Goal: Information Seeking & Learning: Compare options

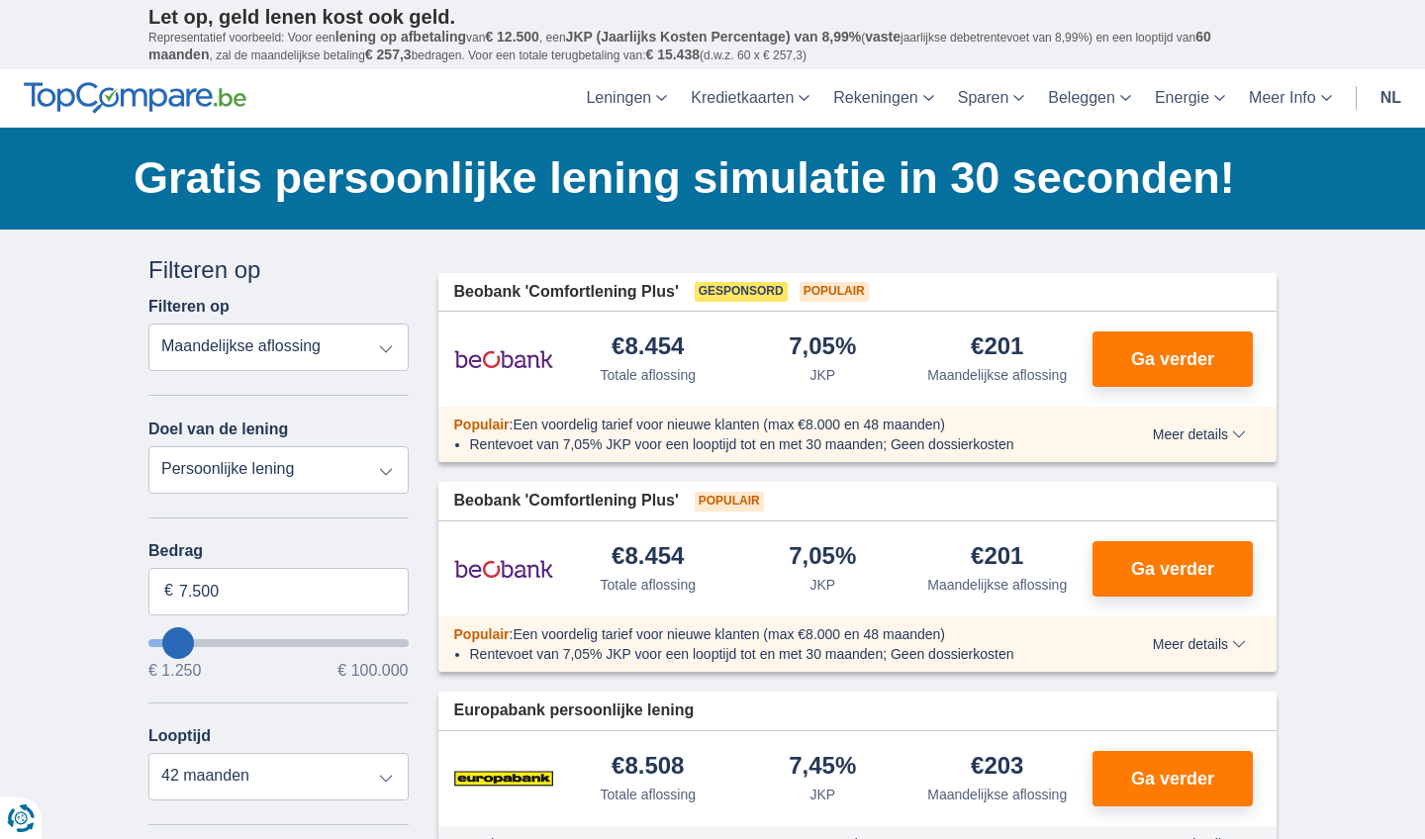
type input "6.250"
type input "6250"
type input "7.250"
type input "7250"
type input "8.250"
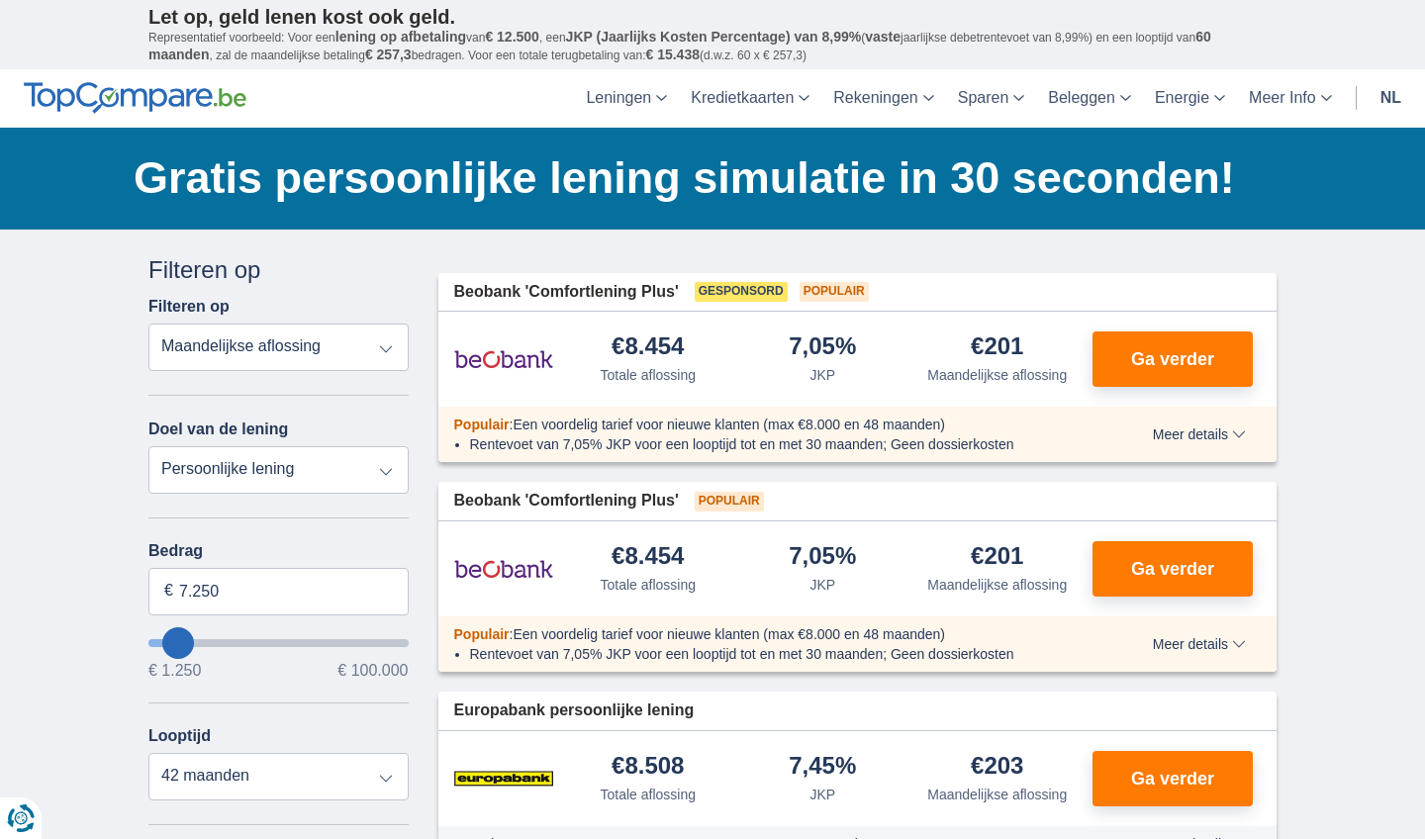
type input "8250"
type input "9.250"
type input "9250"
type input "10.250"
type input "10250"
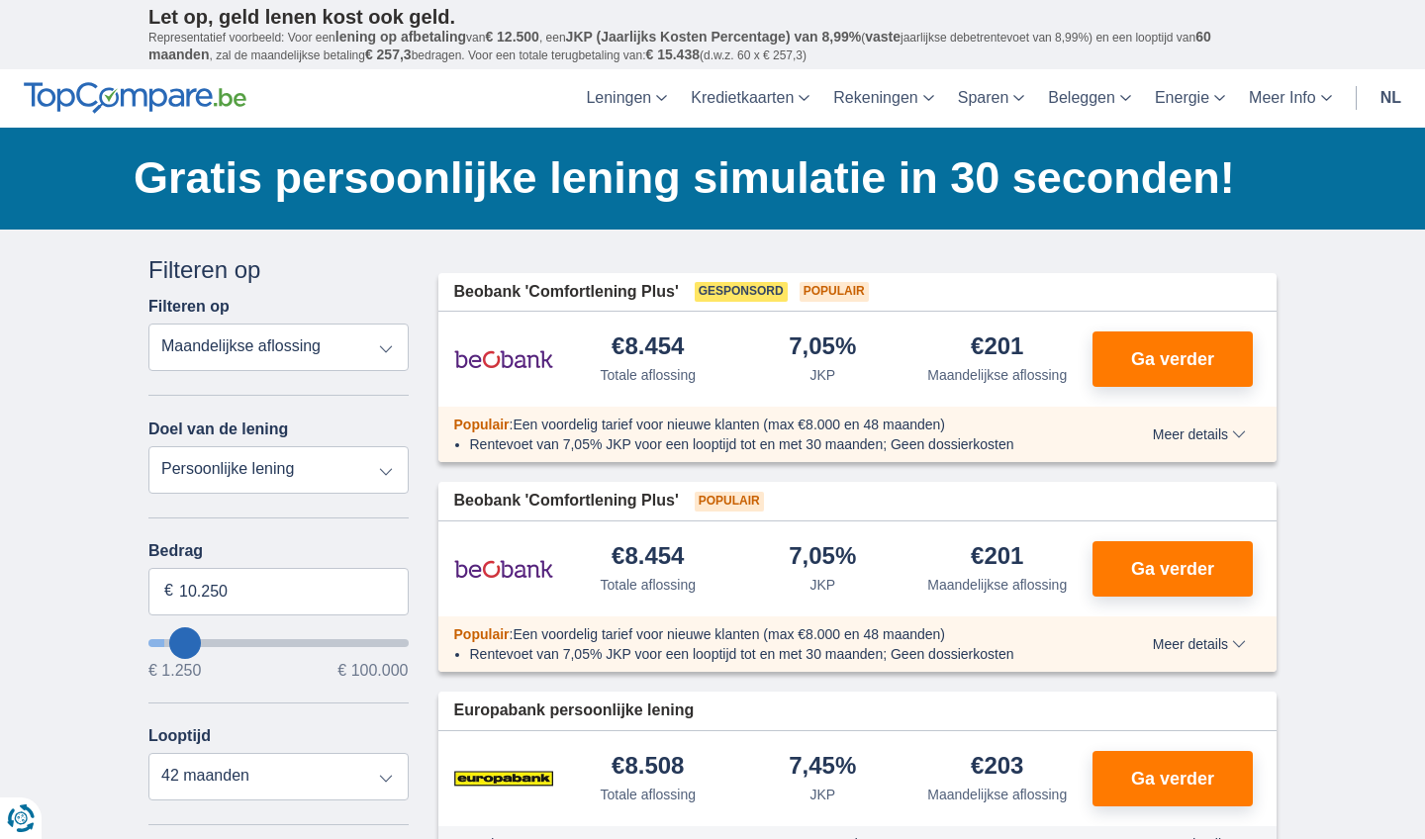
type input "11.250"
type input "11250"
type input "12.250"
type input "12250"
select select "60"
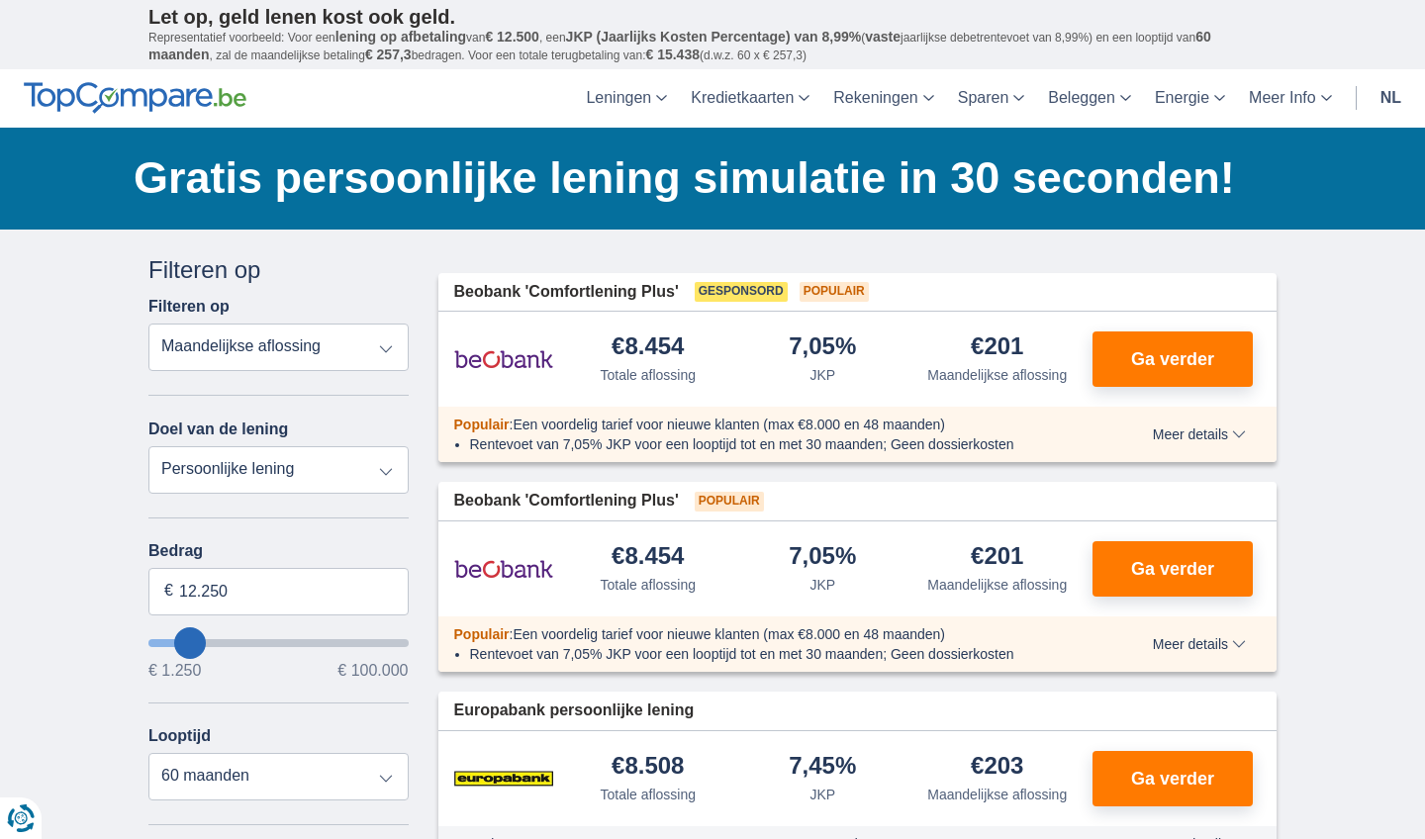
type input "13.250"
type input "13250"
type input "14.250"
type input "14250"
type input "15.250"
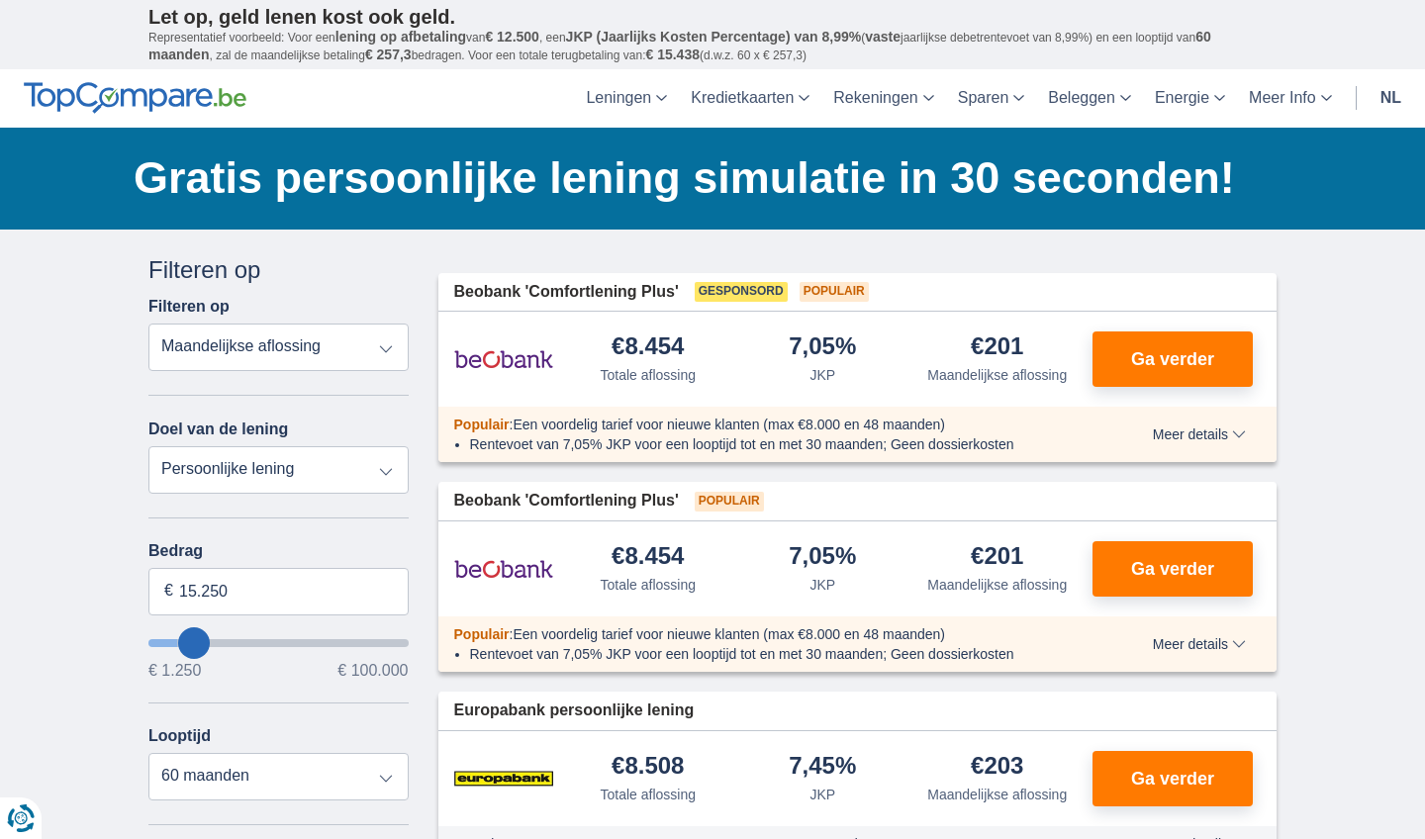
type input "15250"
type input "16.250"
type input "16250"
type input "17.250"
type input "17250"
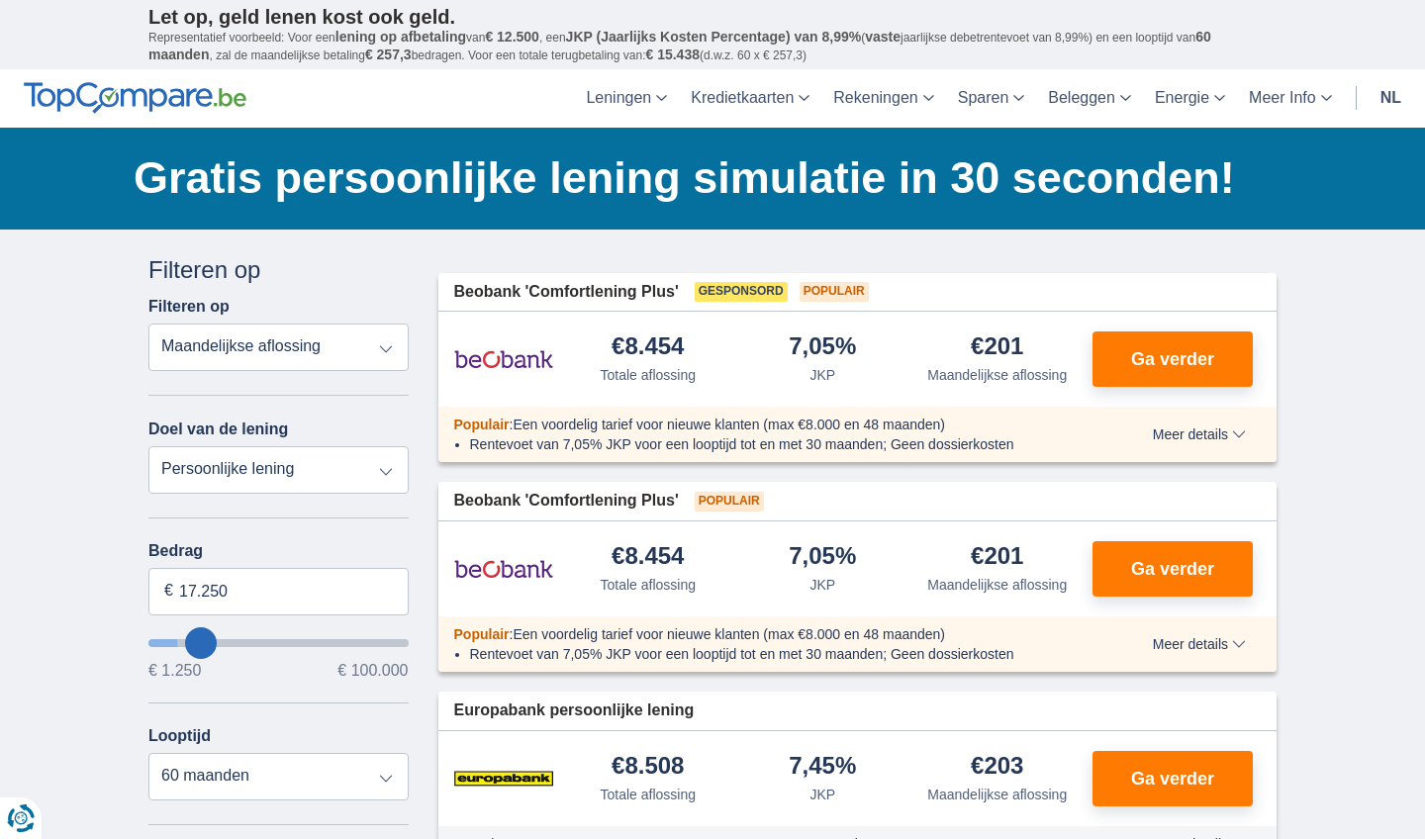
select select "84"
type input "18.250"
type input "18250"
type input "19.250"
type input "19250"
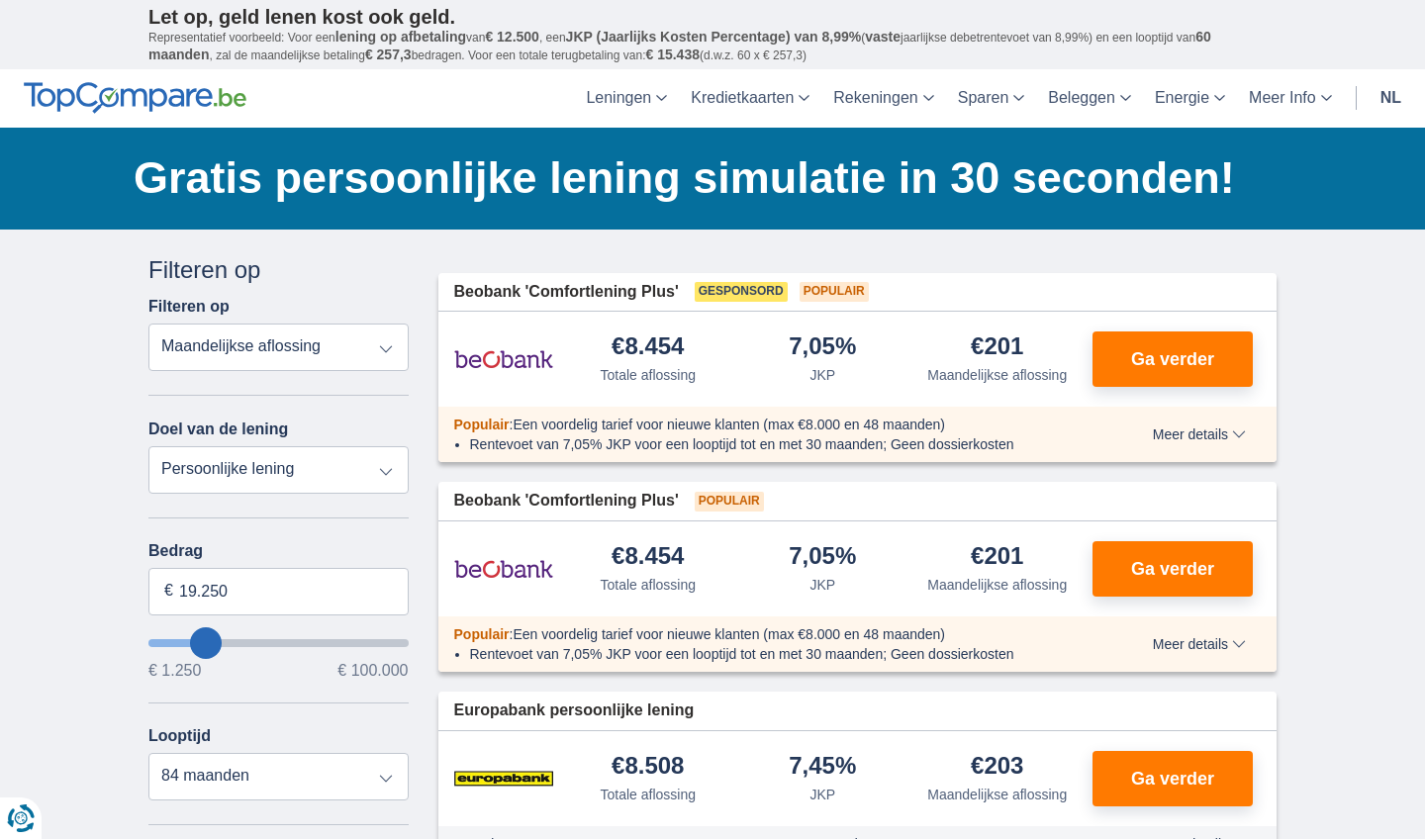
type input "20.250"
type input "20250"
select select "120"
type input "21.250"
type input "21250"
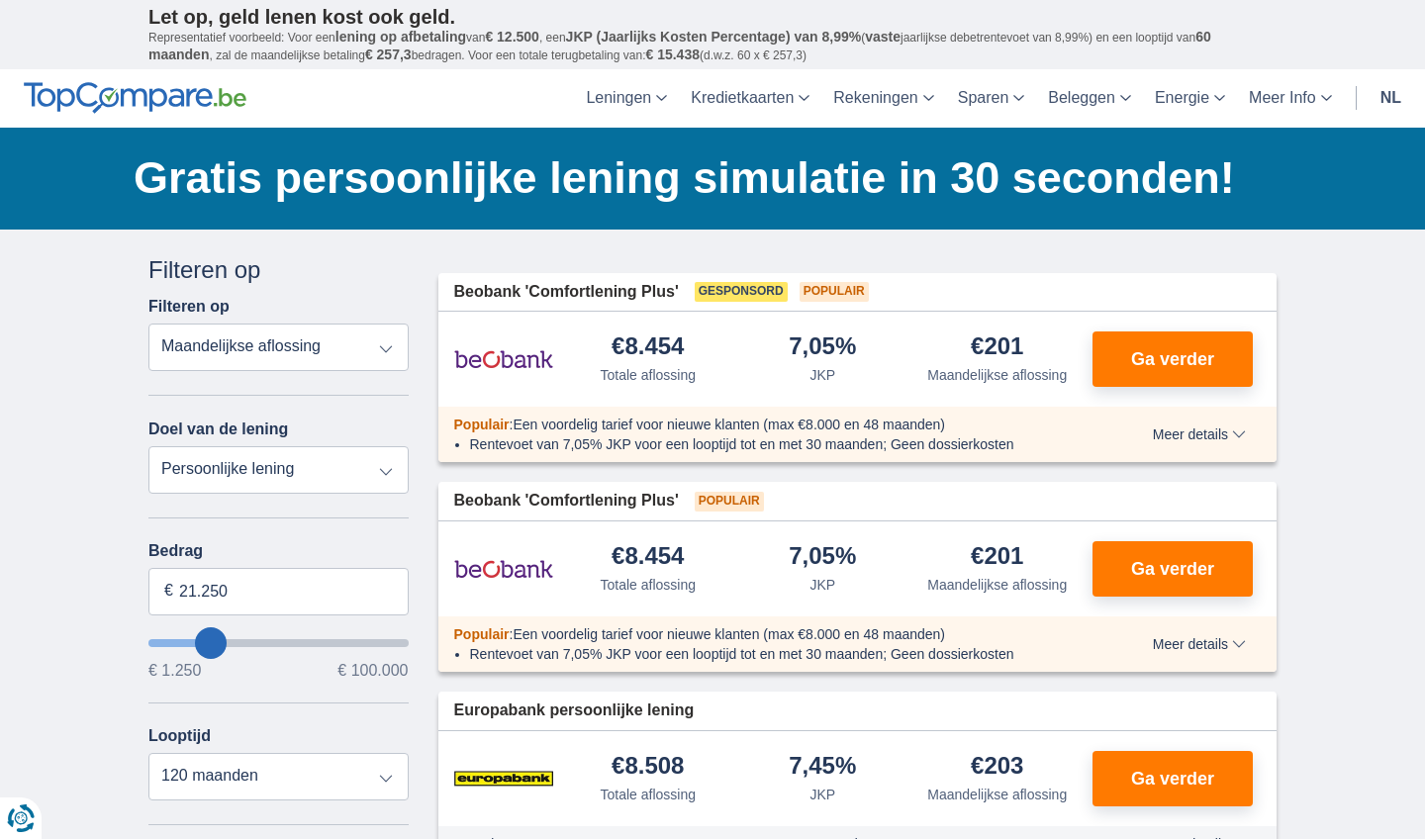
type input "22.250"
type input "22250"
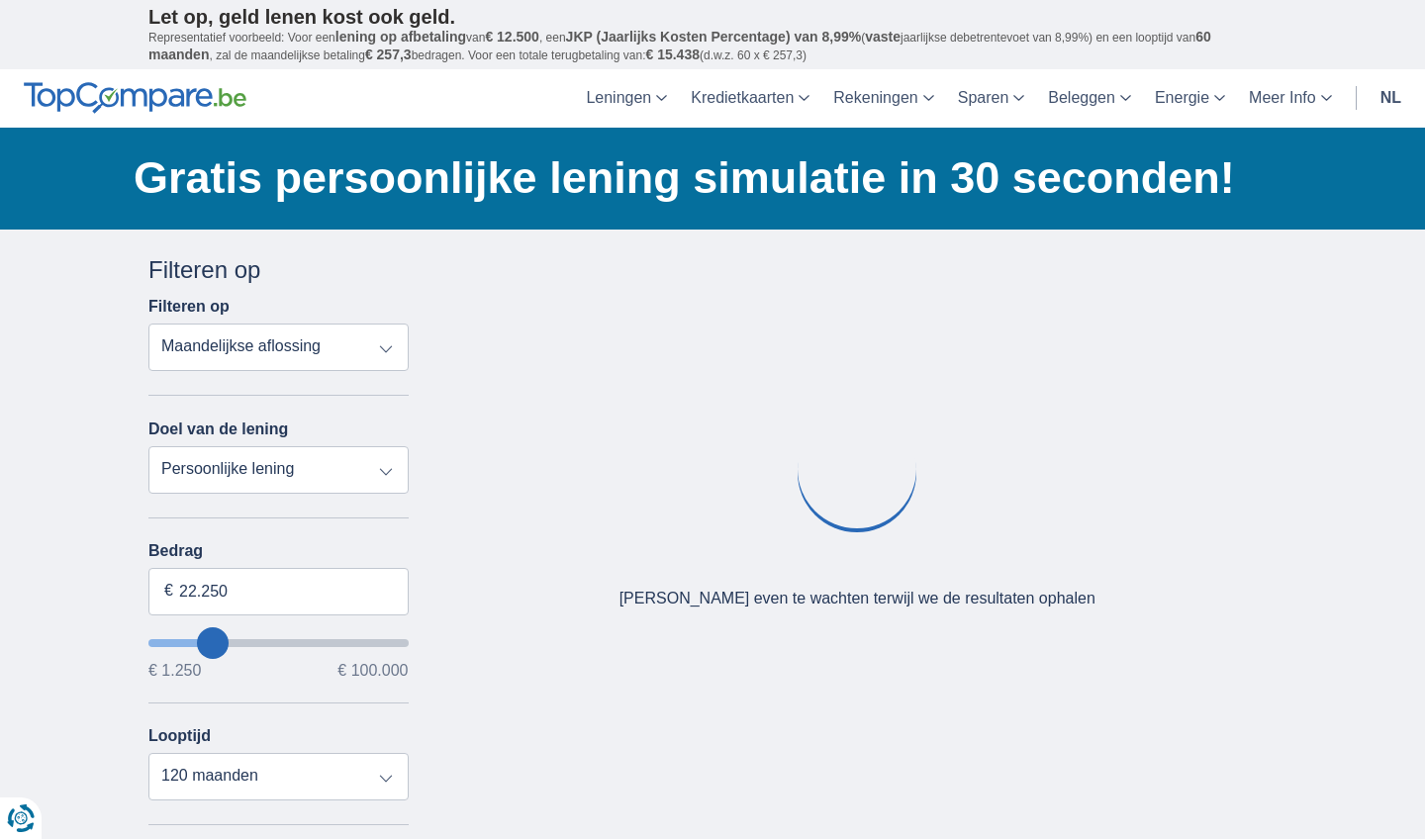
type input "21.250"
type input "21250"
type input "20.250"
type input "20250"
type input "19.250"
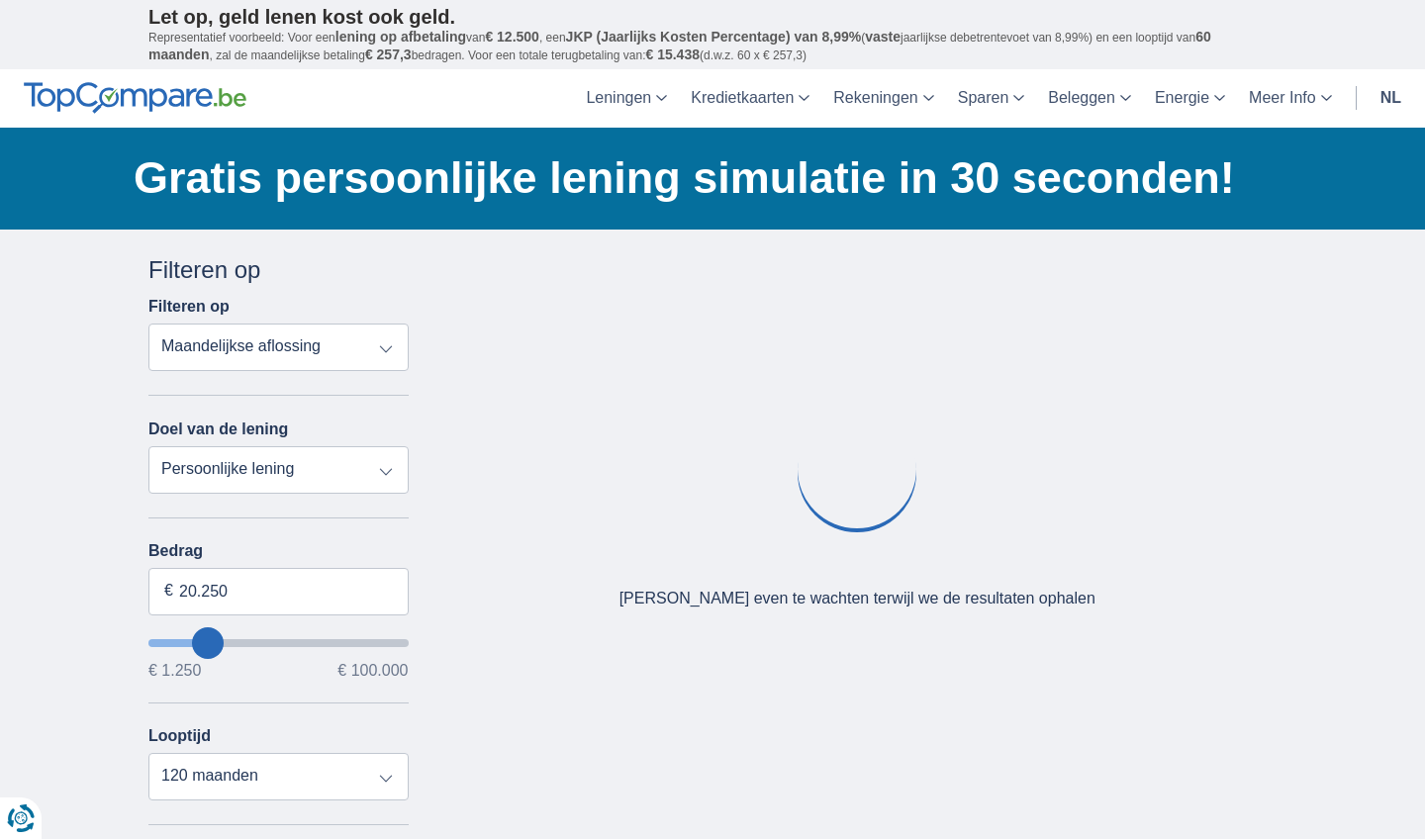
type input "19250"
select select "84"
type input "18.250"
type input "18250"
type input "17.250"
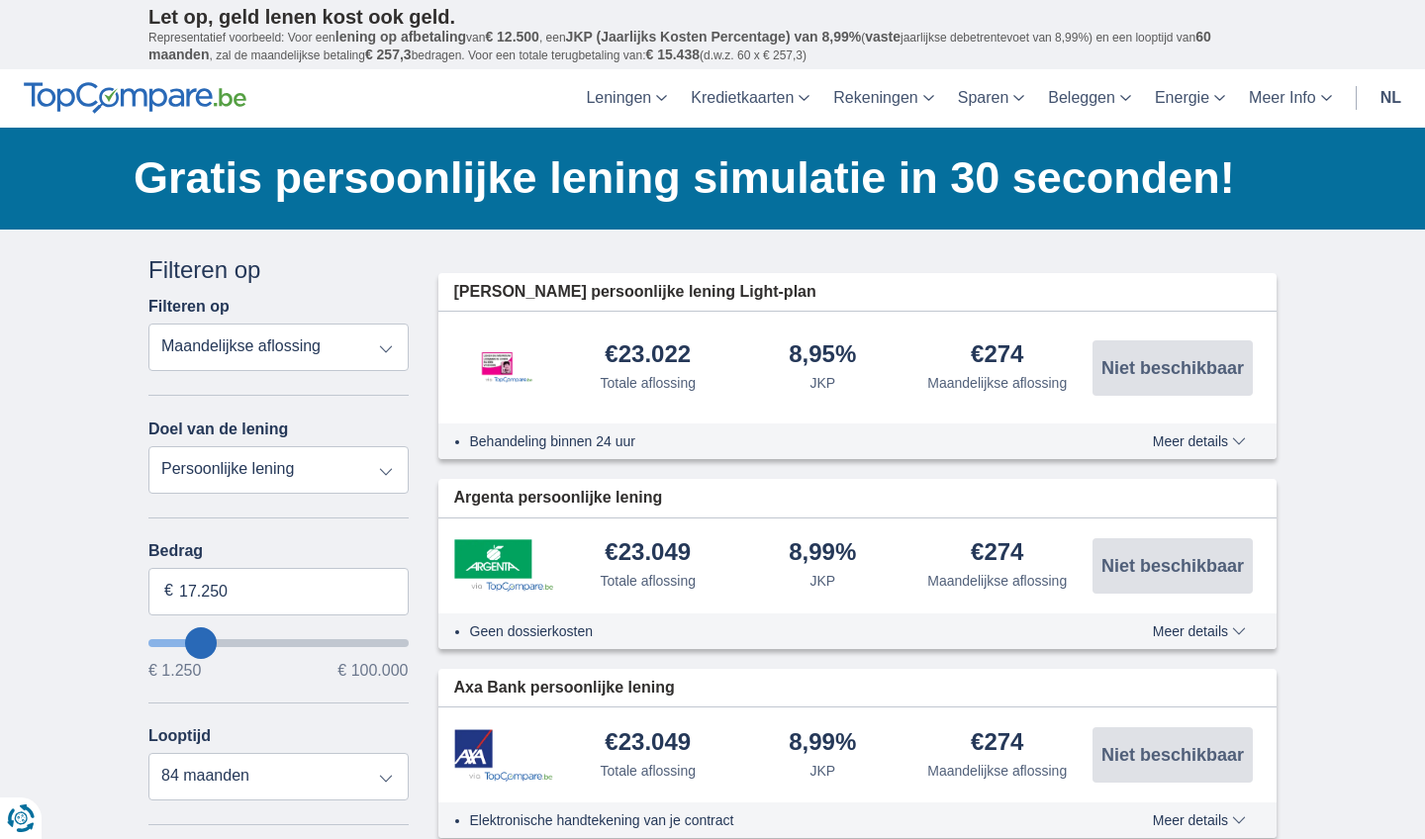
drag, startPoint x: 175, startPoint y: 638, endPoint x: 201, endPoint y: 640, distance: 25.8
type input "17250"
click at [201, 640] on input "wantToBorrow" at bounding box center [278, 643] width 260 height 8
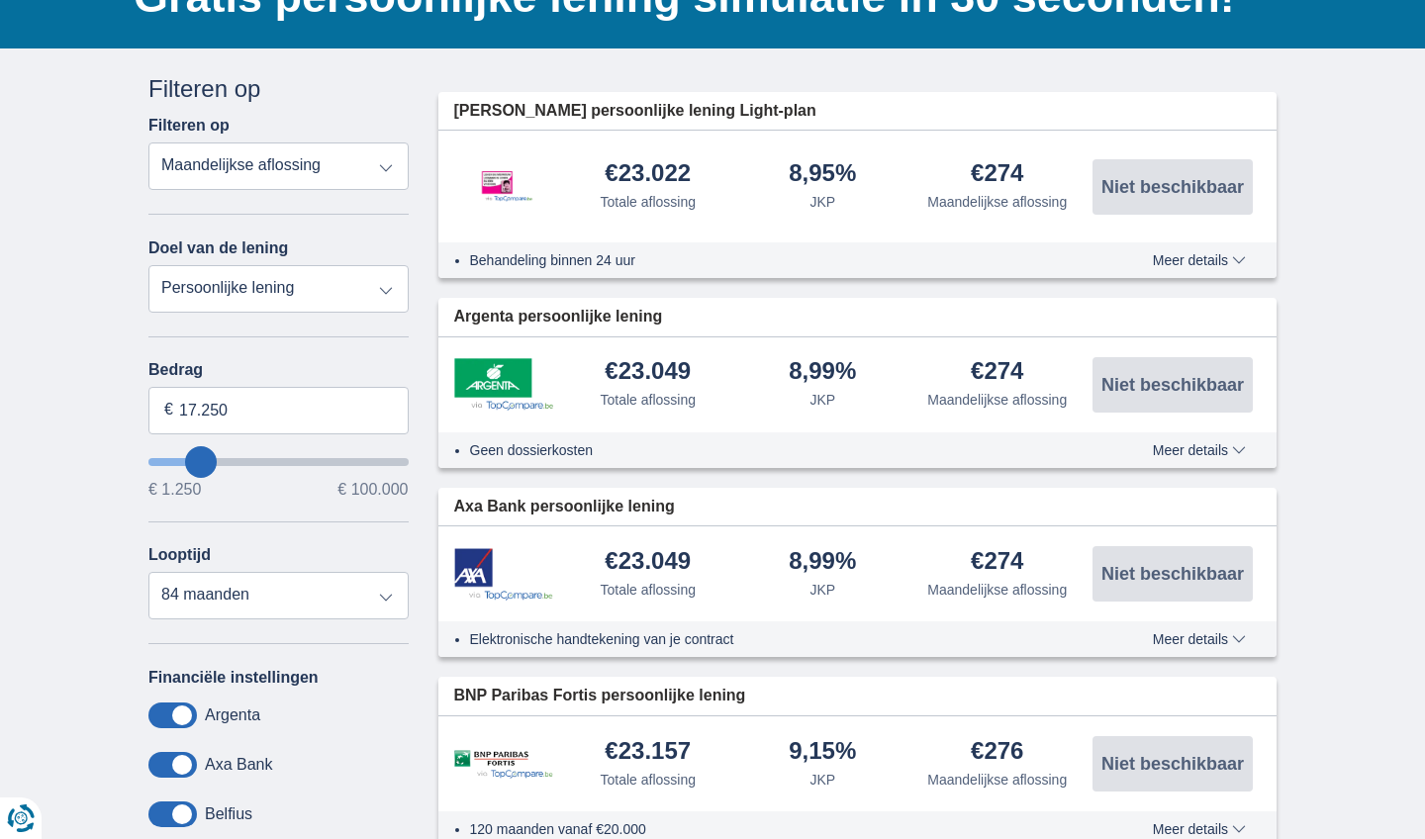
scroll to position [187, 0]
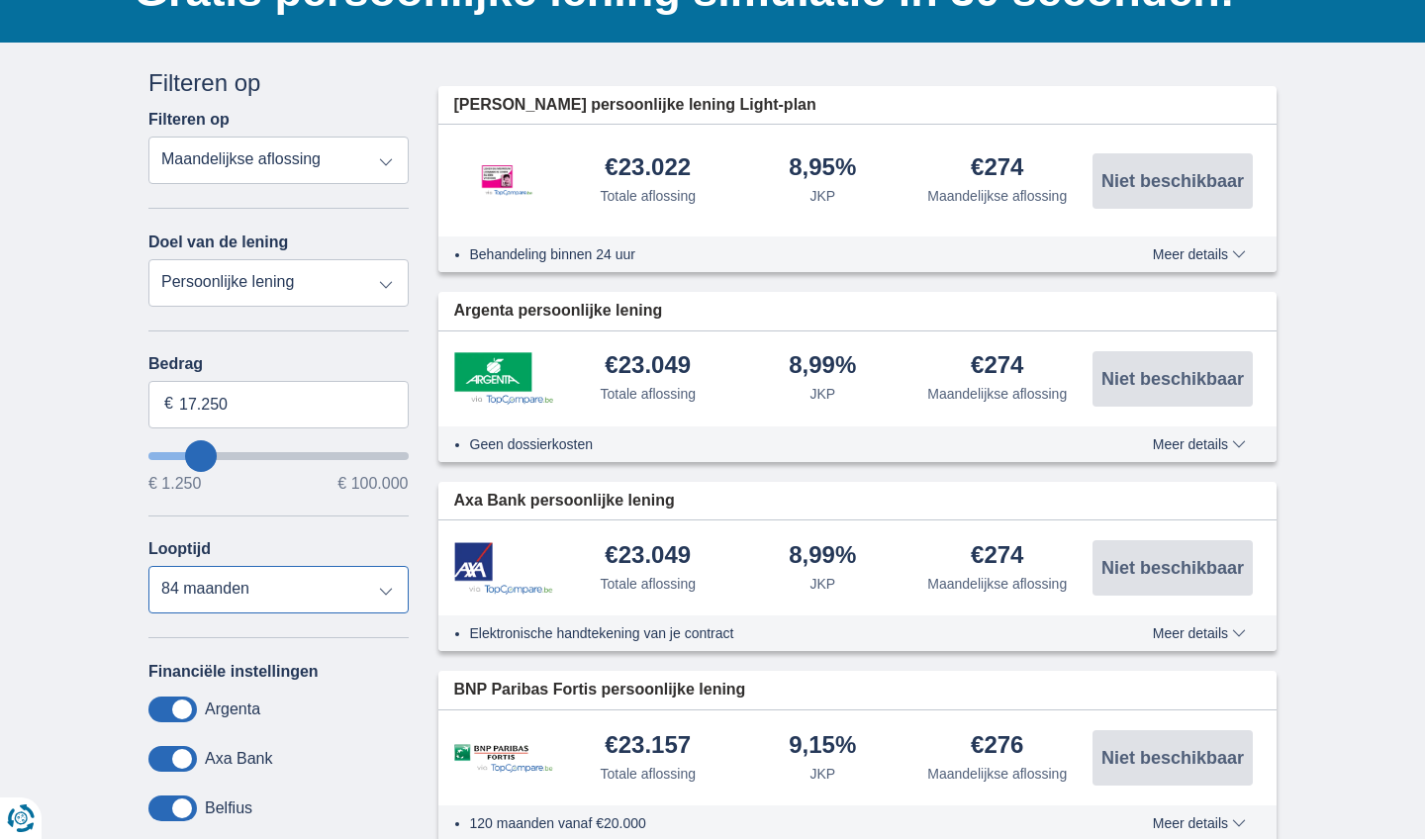
select select "60"
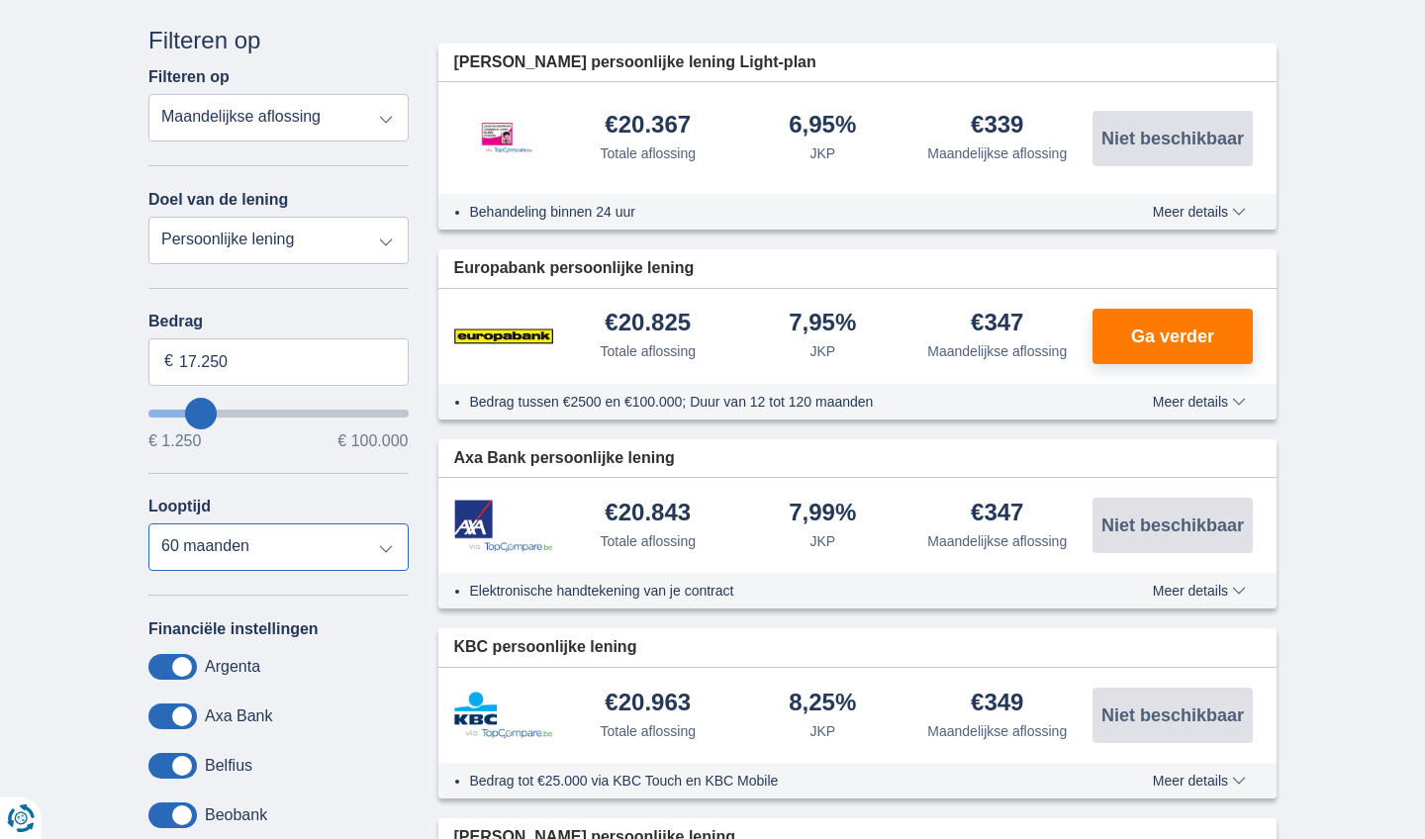
scroll to position [229, 0]
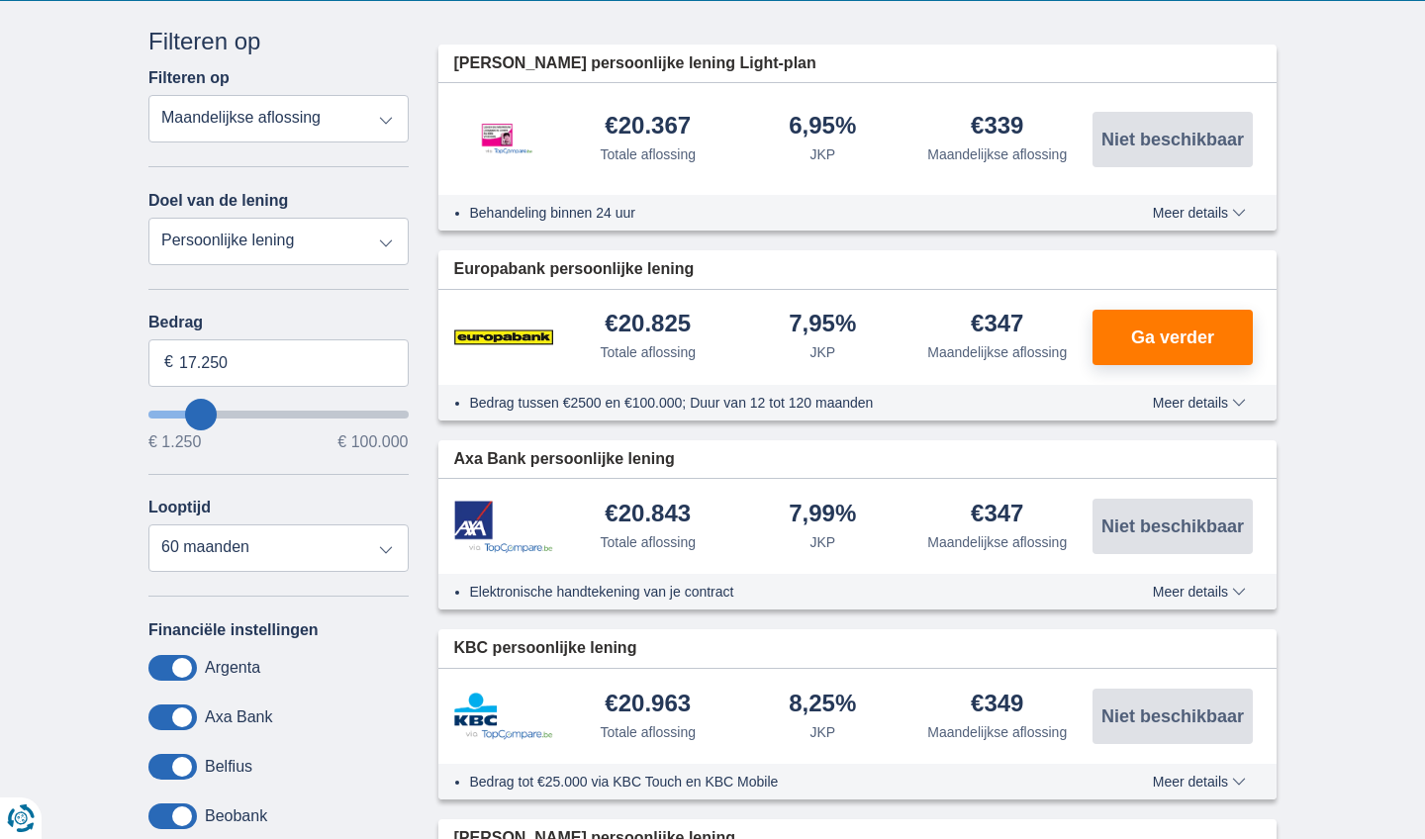
select select "vehicleLoan"
select select "3-4"
type input "15.000"
type input "15250"
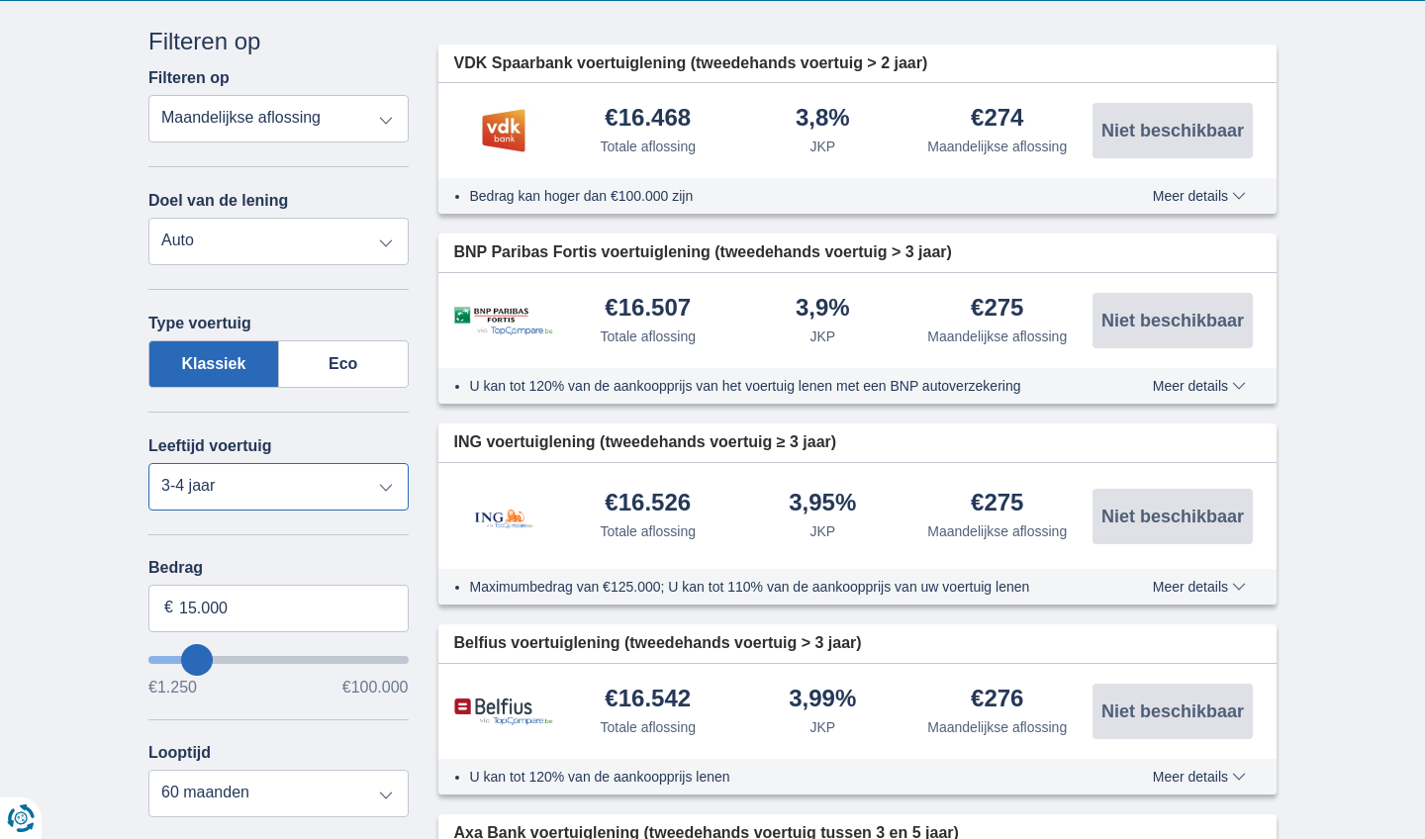
select select "5+"
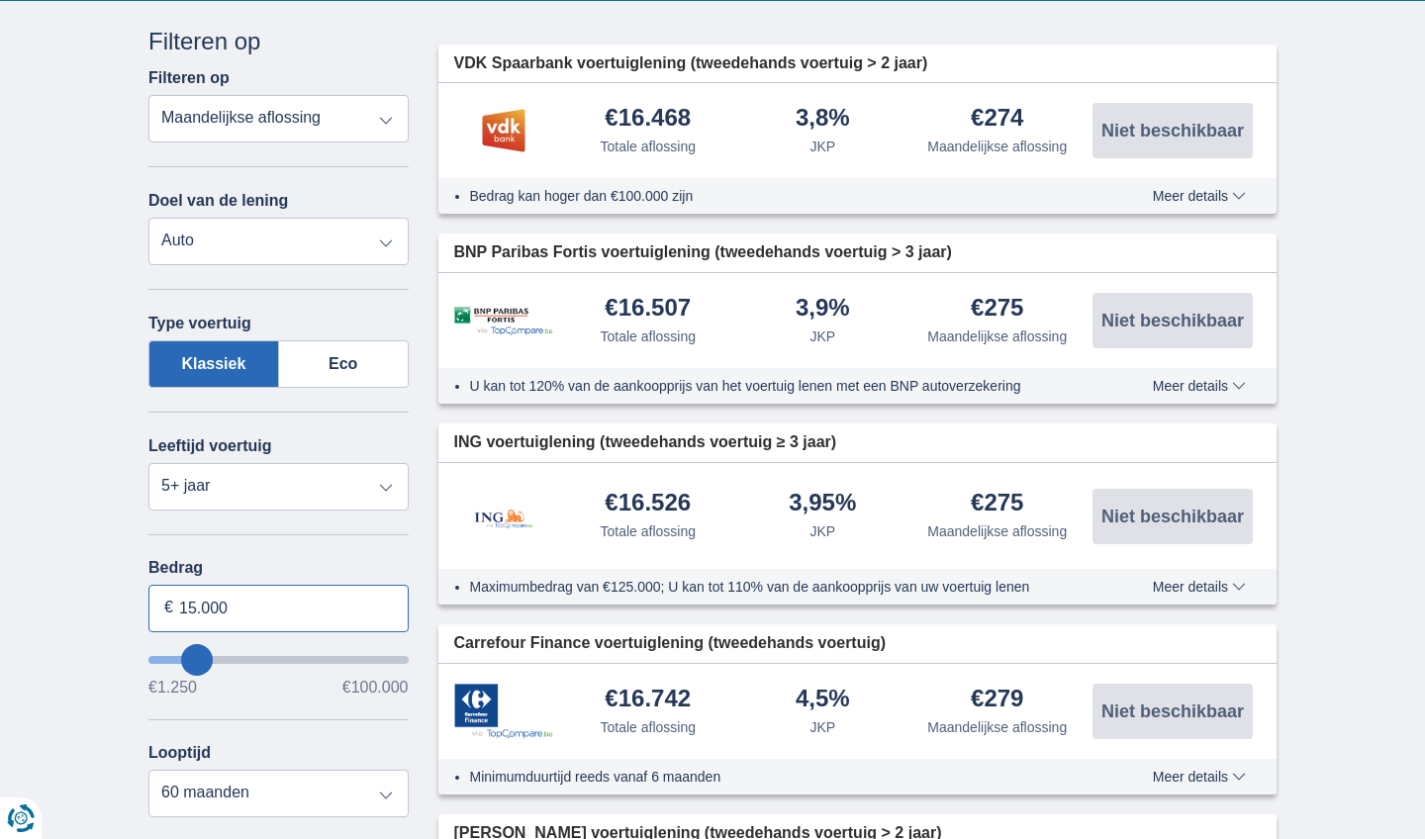
click at [234, 607] on input "15.000" at bounding box center [278, 609] width 260 height 48
type input "1"
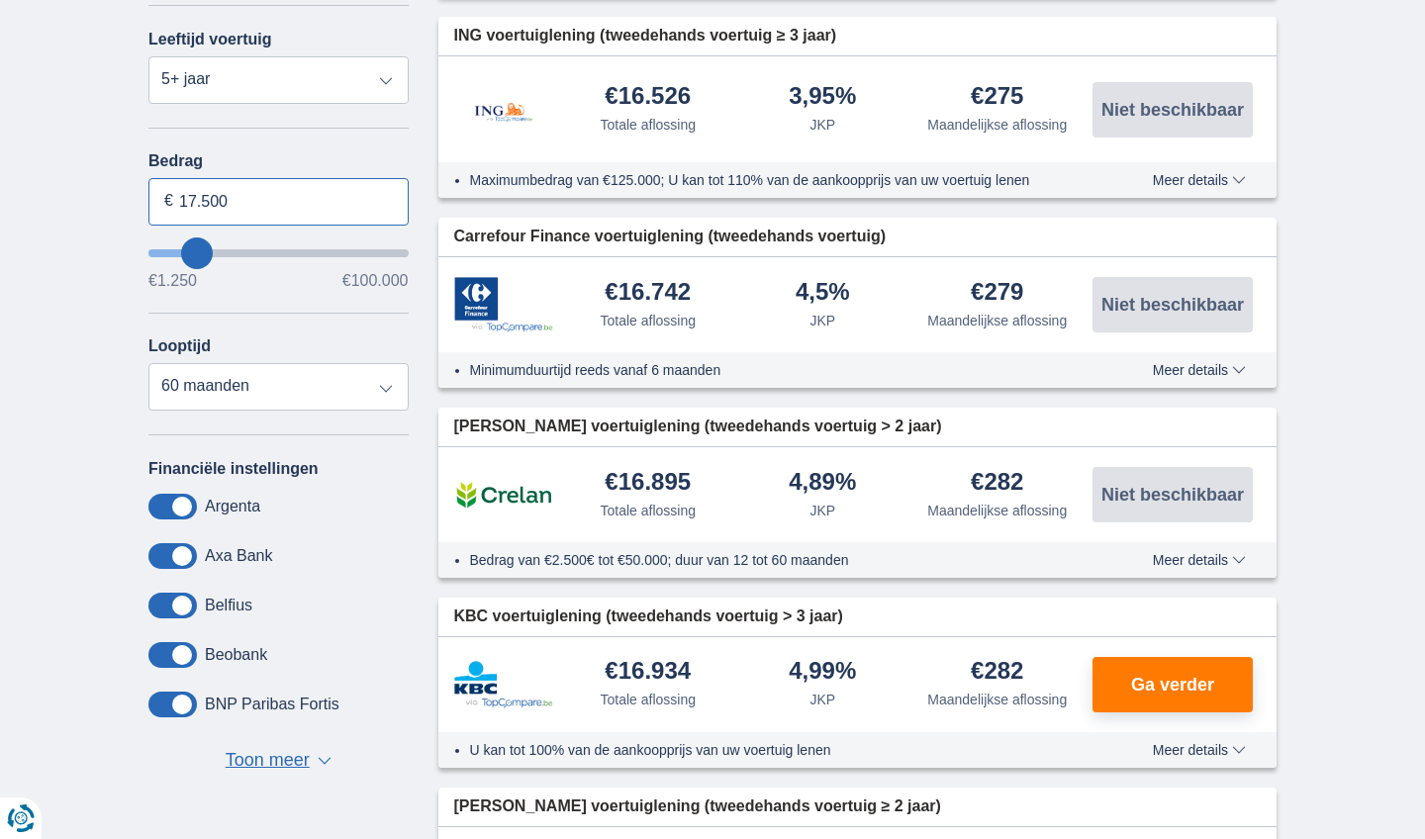
scroll to position [635, 0]
click at [234, 200] on input "17.500" at bounding box center [278, 203] width 260 height 48
type input "1"
type input "20.000"
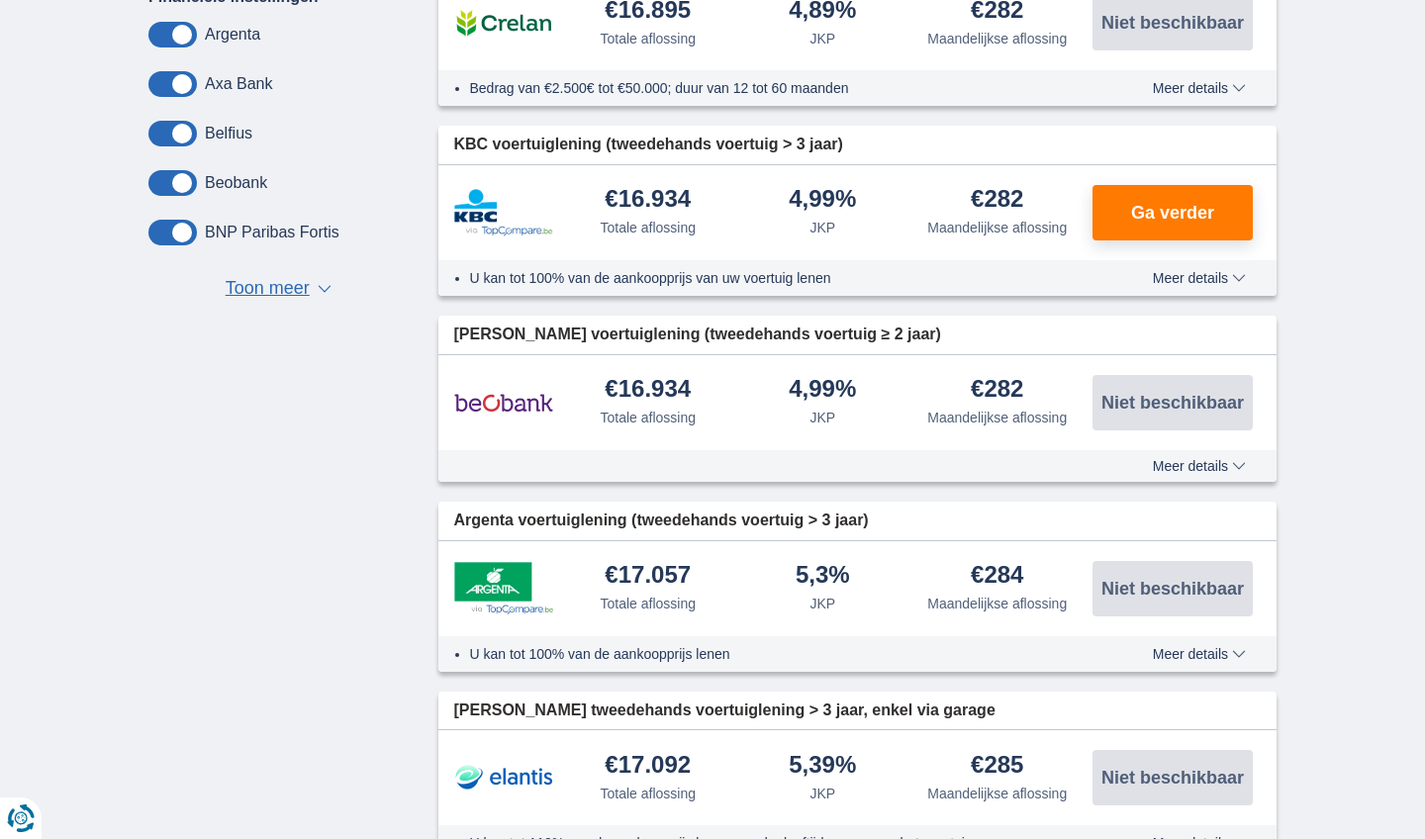
scroll to position [1110, 0]
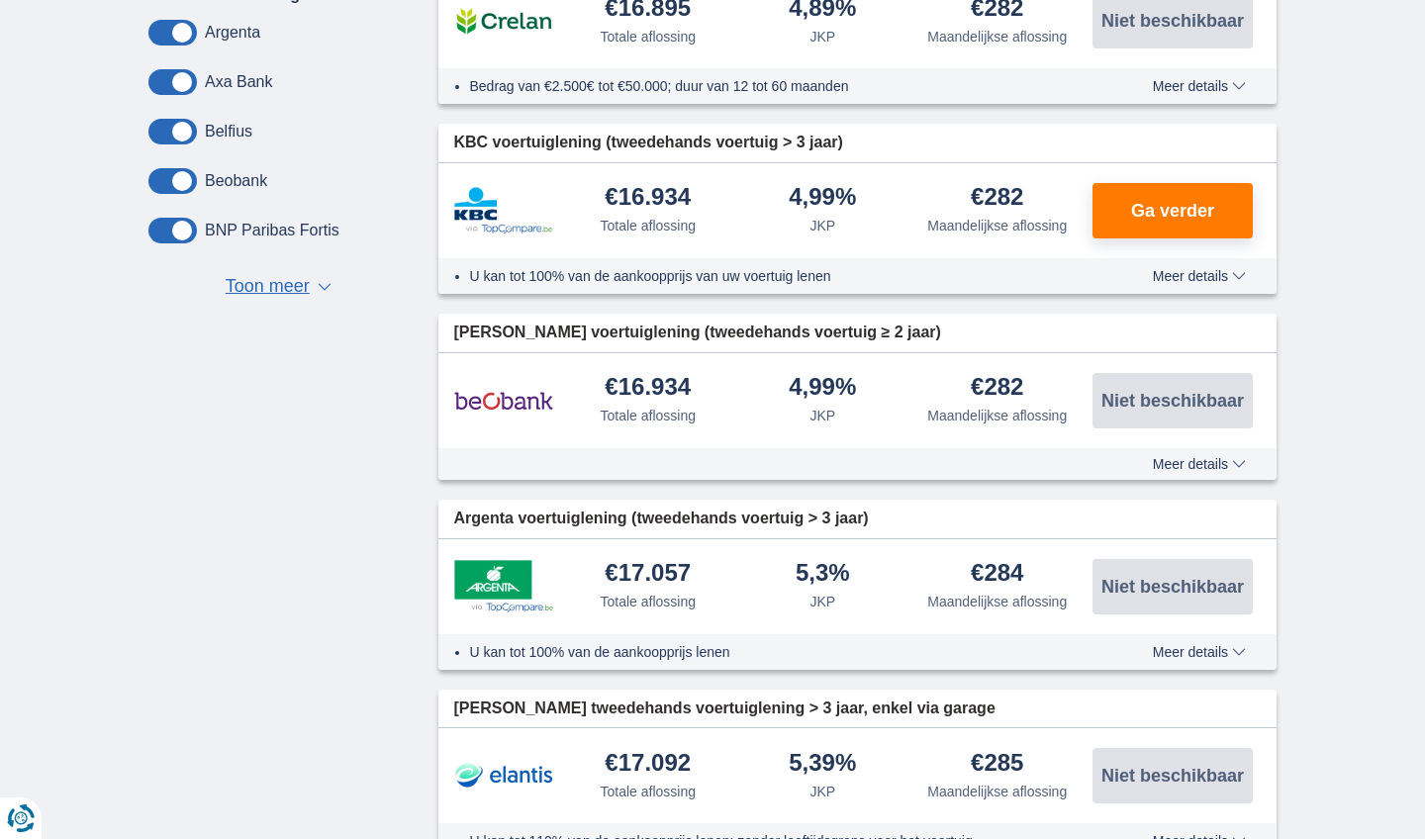
type input "20250"
click at [243, 288] on span "Toon meer" at bounding box center [268, 287] width 84 height 26
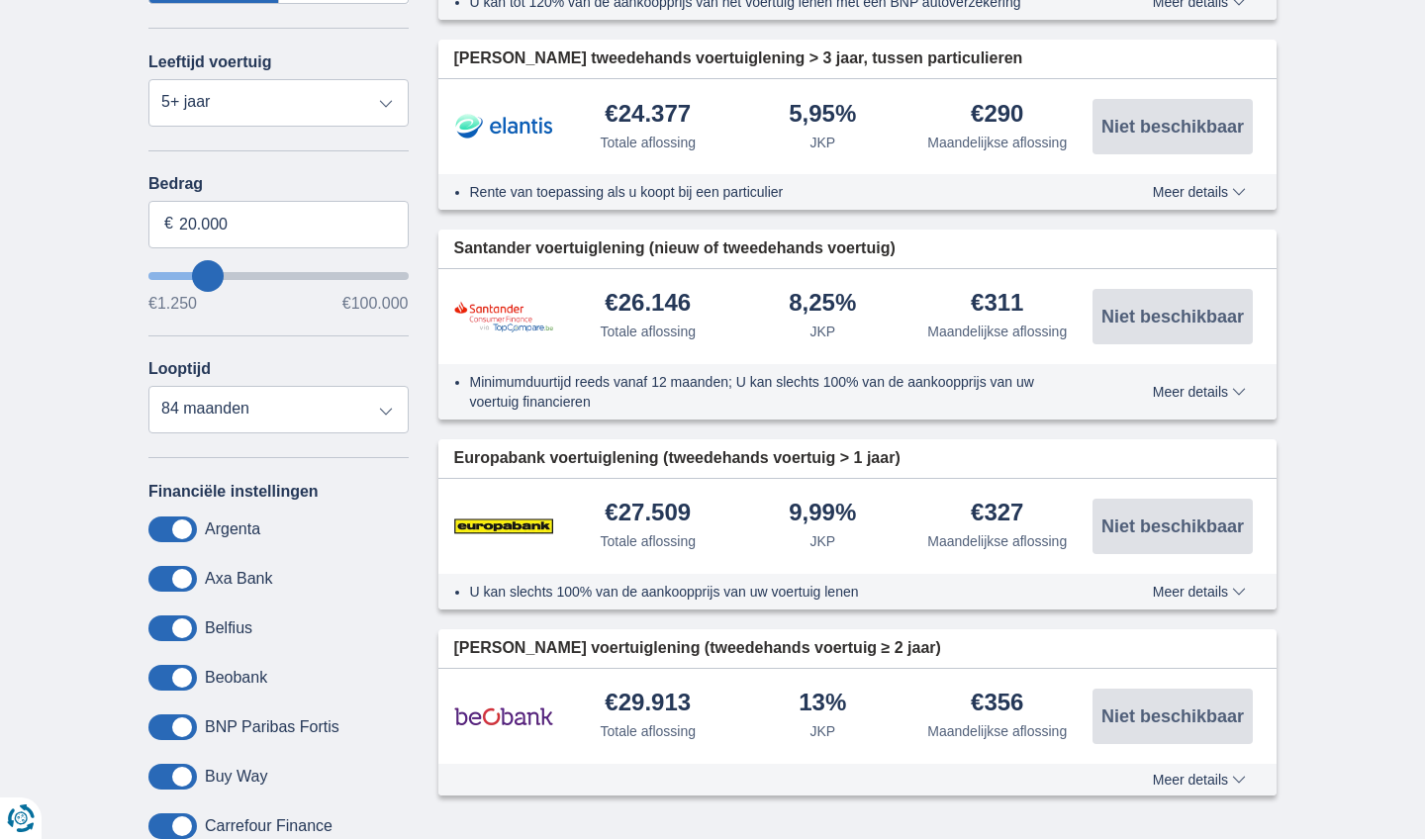
scroll to position [614, 0]
select select "60"
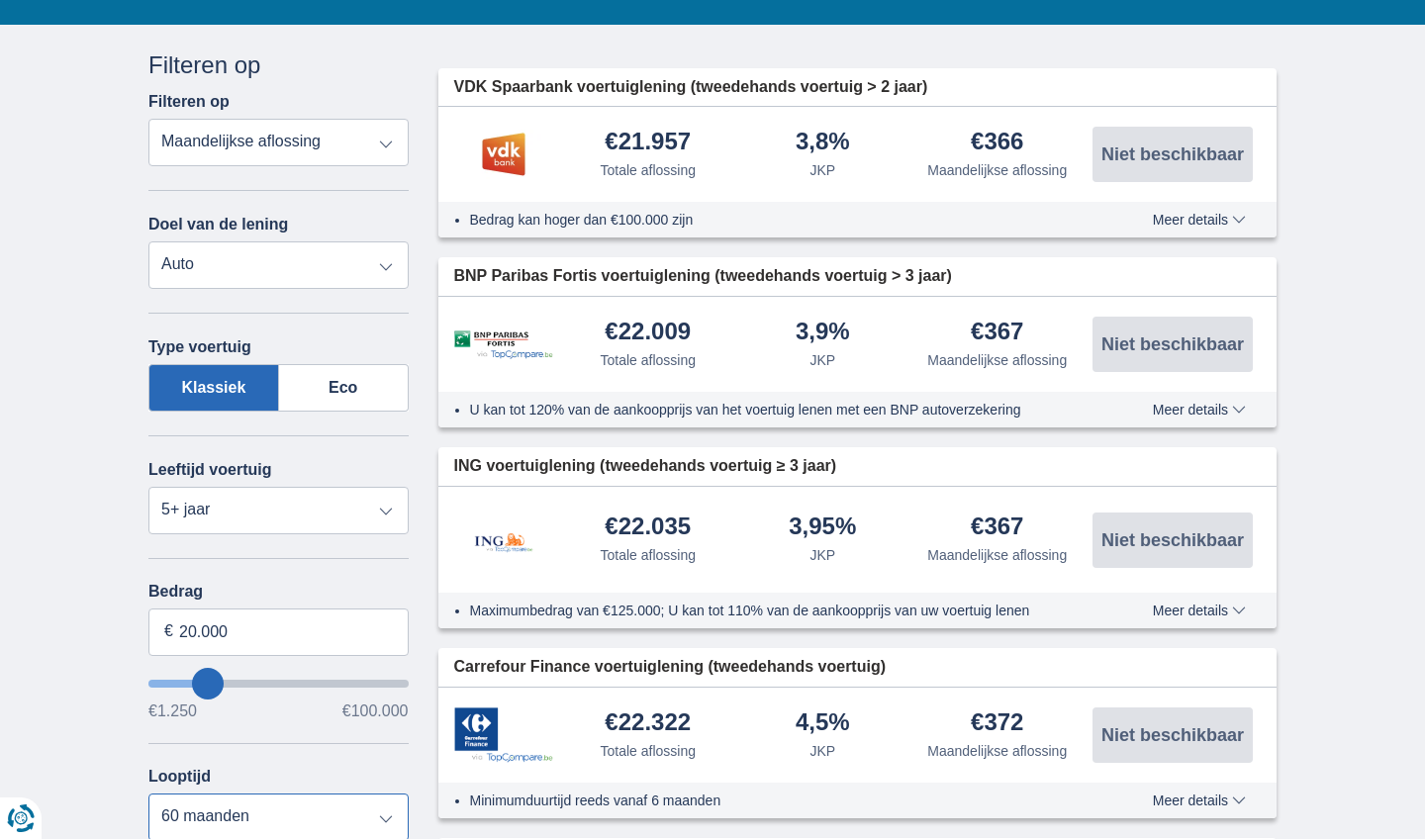
scroll to position [197, 0]
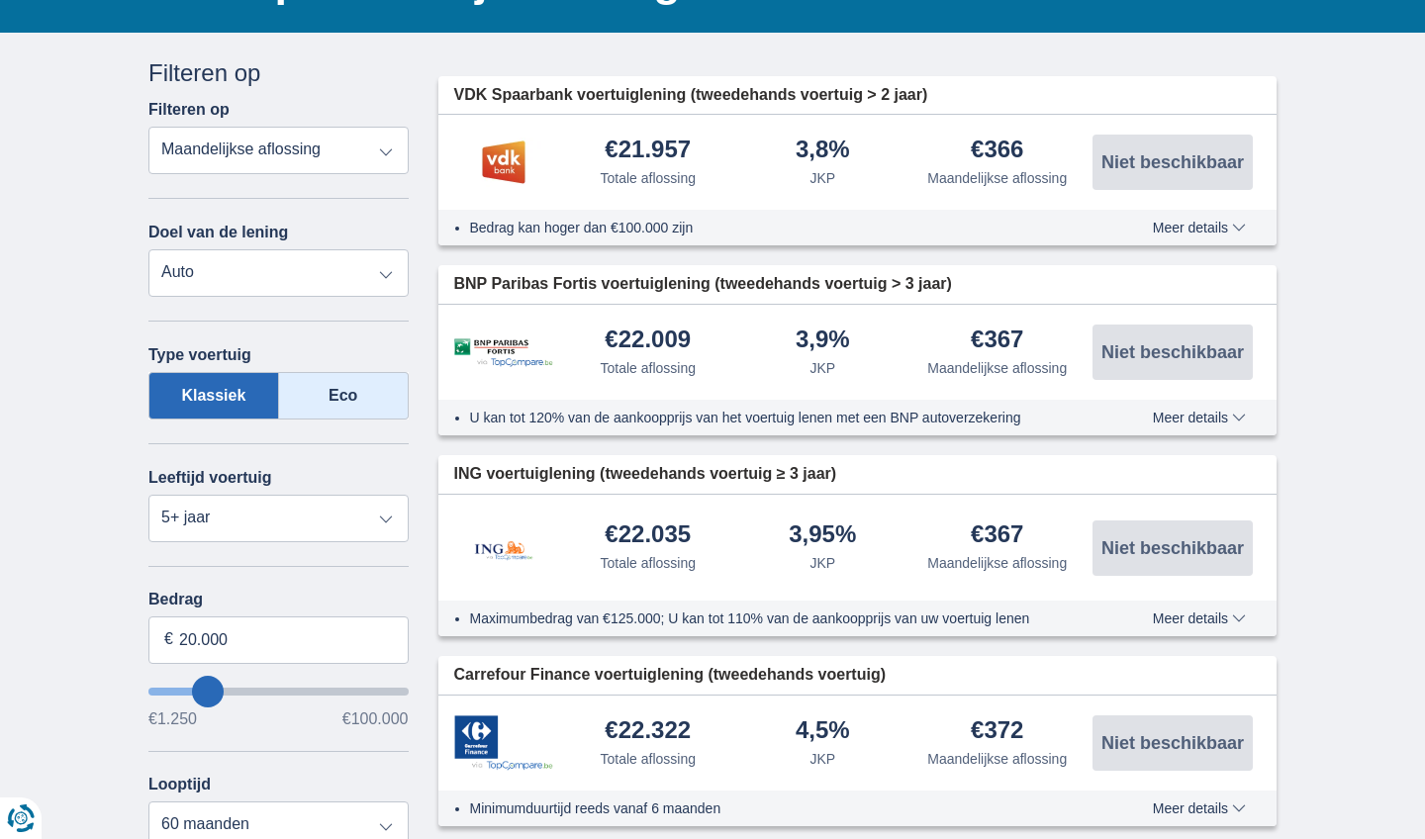
click at [342, 401] on label "Eco" at bounding box center [344, 396] width 130 height 48
click at [0, 0] on input "Eco" at bounding box center [0, 0] width 0 height 0
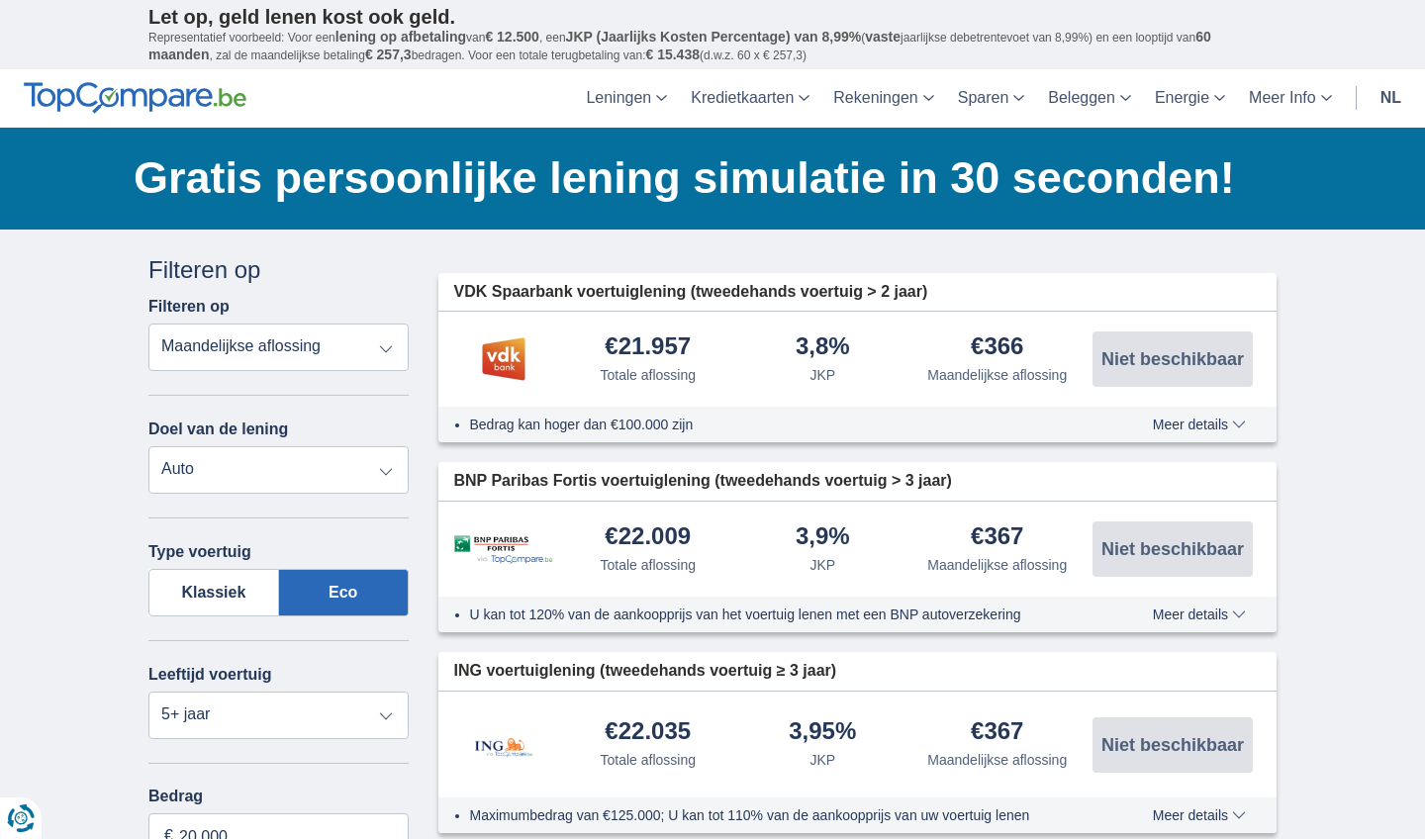
scroll to position [0, 0]
select select "trp+"
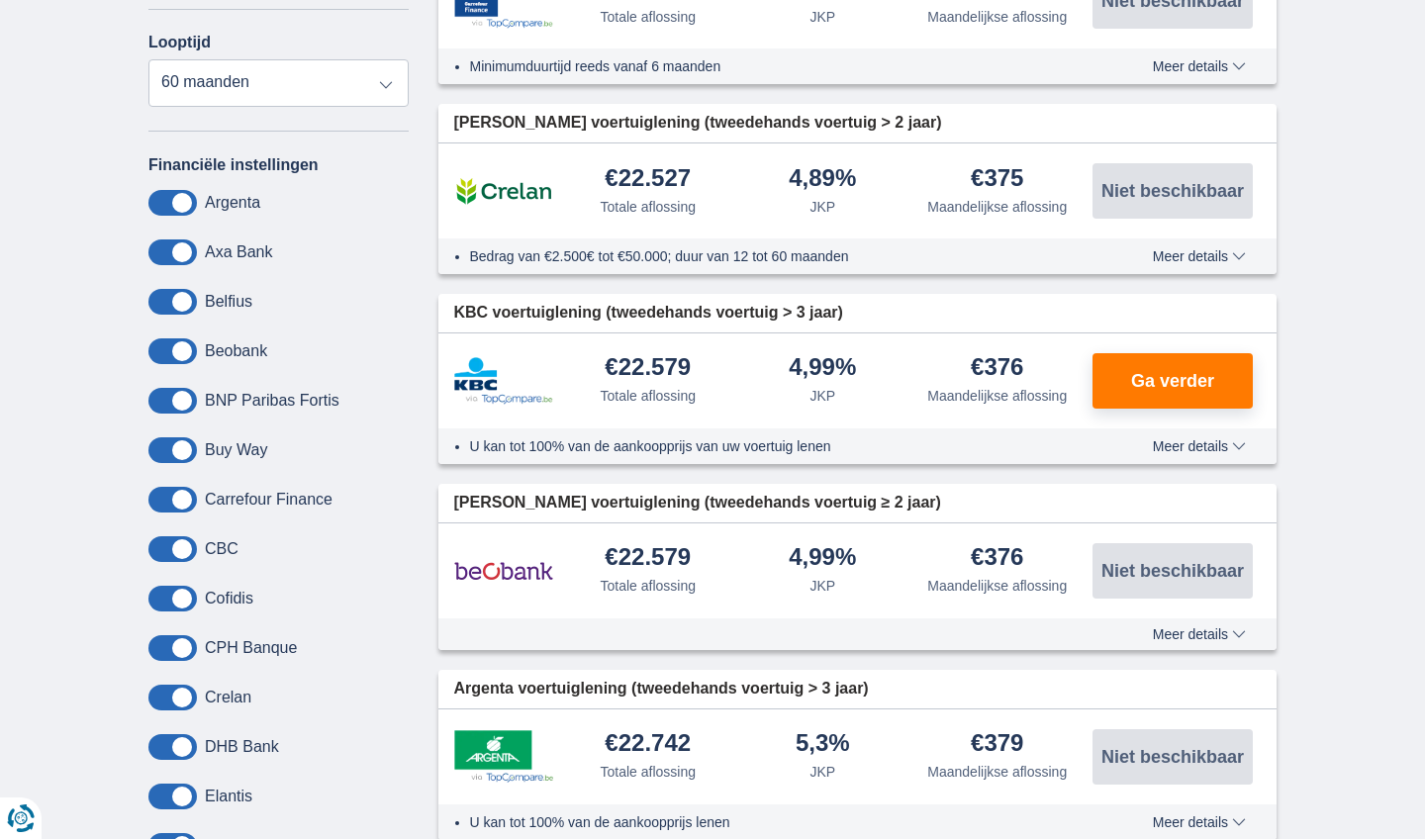
scroll to position [940, 0]
